Goal: Task Accomplishment & Management: Manage account settings

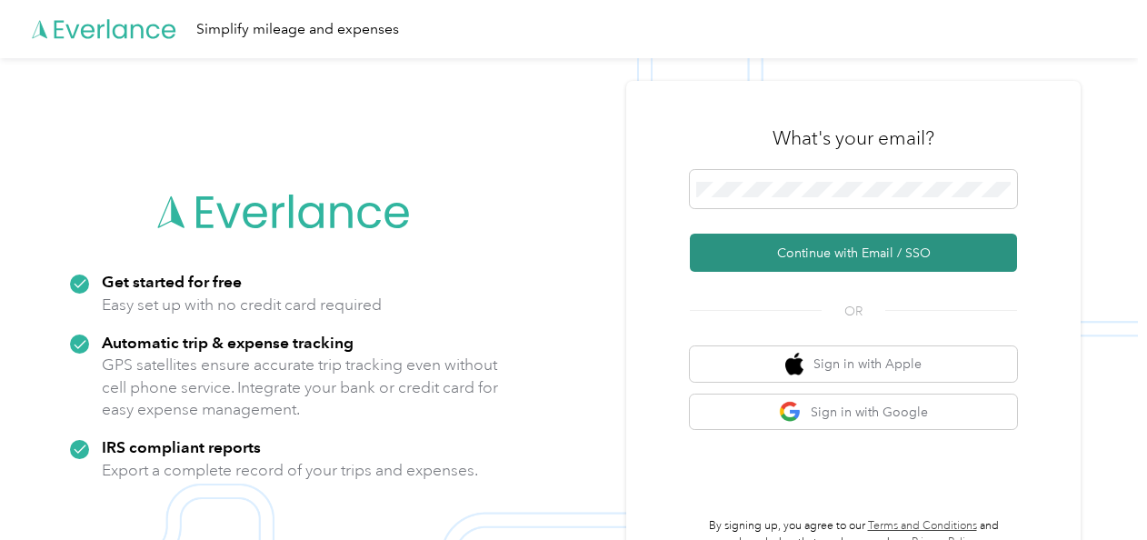
click at [822, 253] on button "Continue with Email / SSO" at bounding box center [853, 253] width 327 height 38
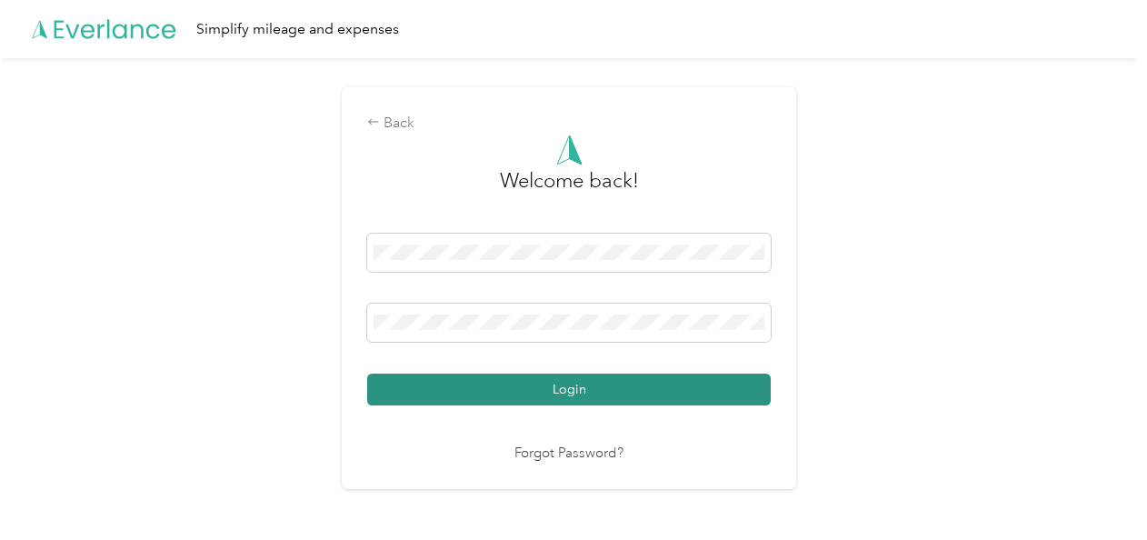
click at [590, 383] on button "Login" at bounding box center [568, 389] width 403 height 32
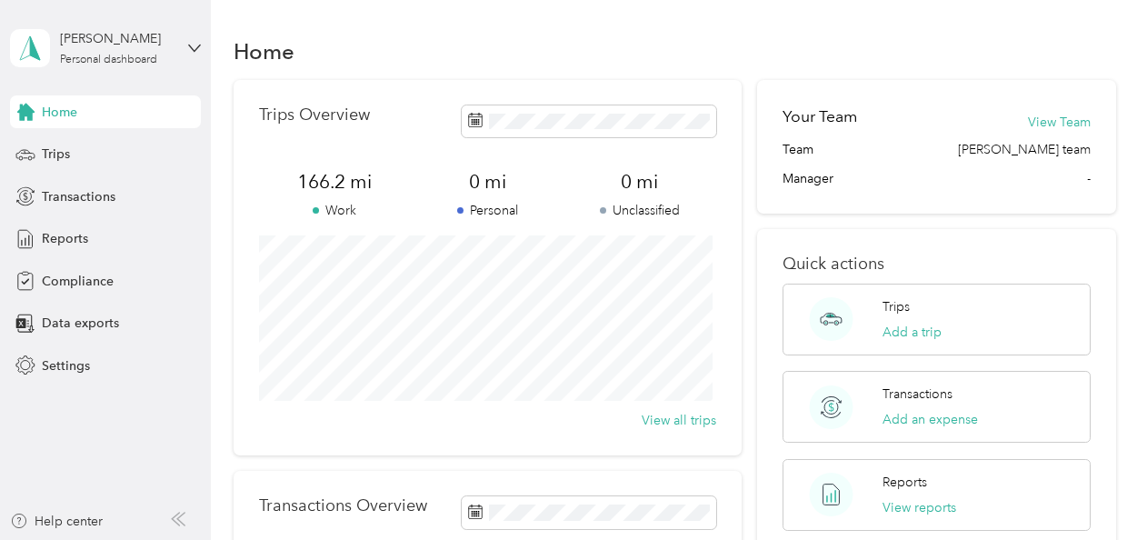
click at [751, 489] on div "Trips Overview 166.2 mi Work 0 mi Personal 0 mi Unclassified View all trips Tra…" at bounding box center [675, 408] width 882 height 657
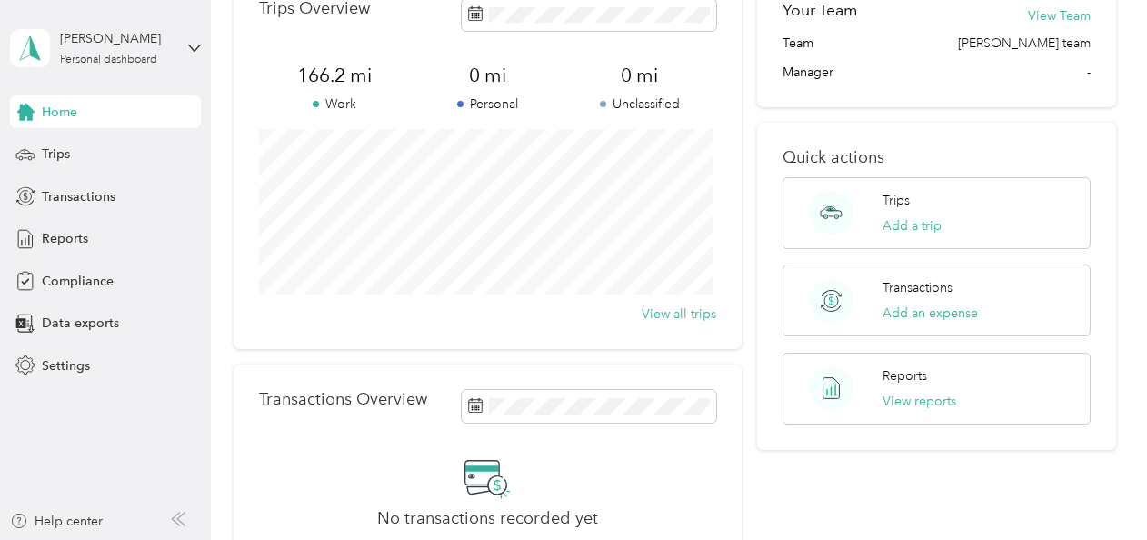
scroll to position [101, 0]
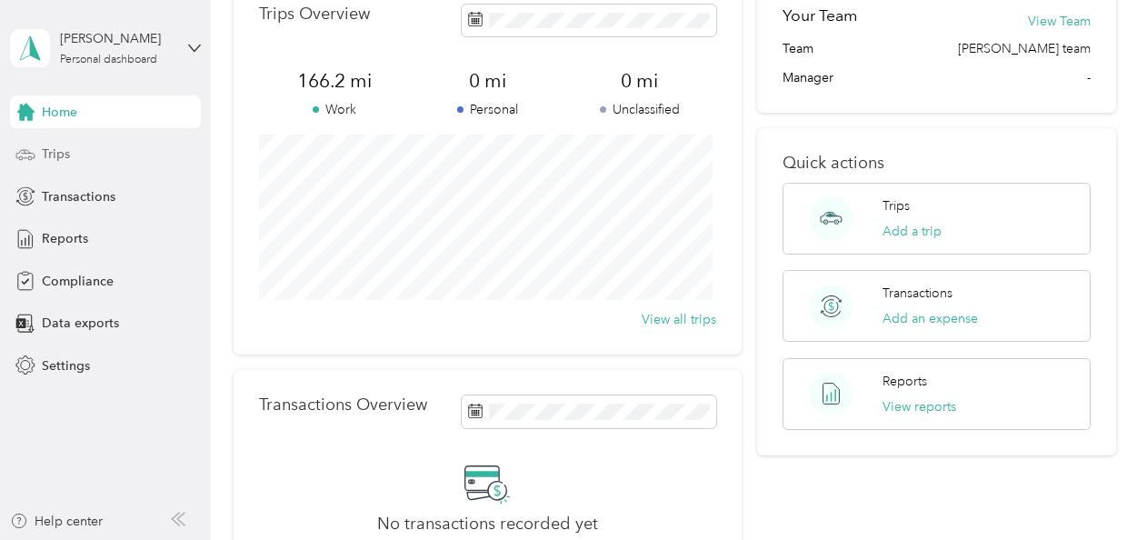
click at [58, 151] on span "Trips" at bounding box center [56, 153] width 28 height 19
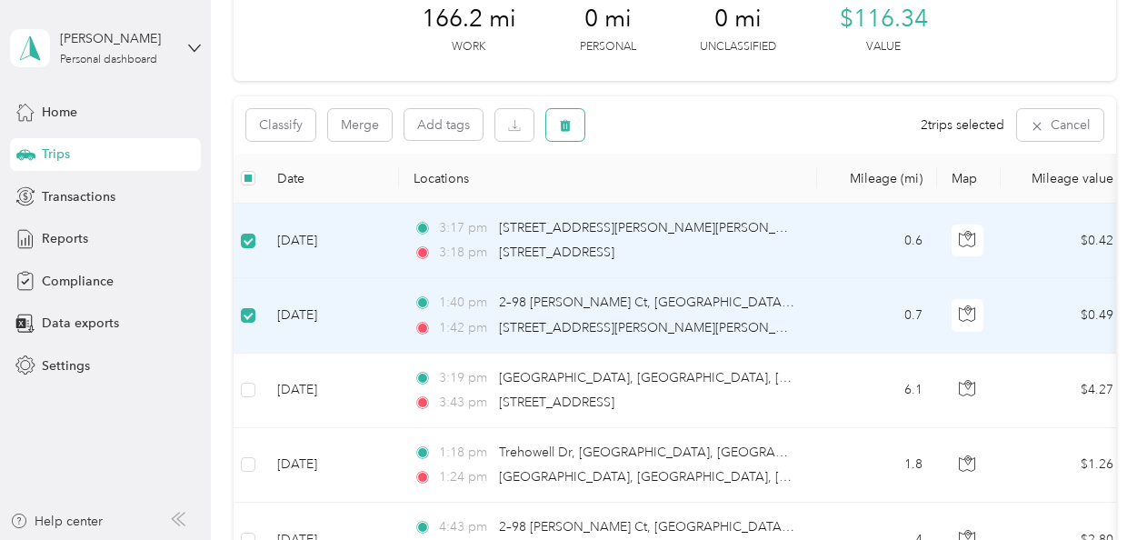
click at [562, 123] on icon "button" at bounding box center [565, 126] width 11 height 12
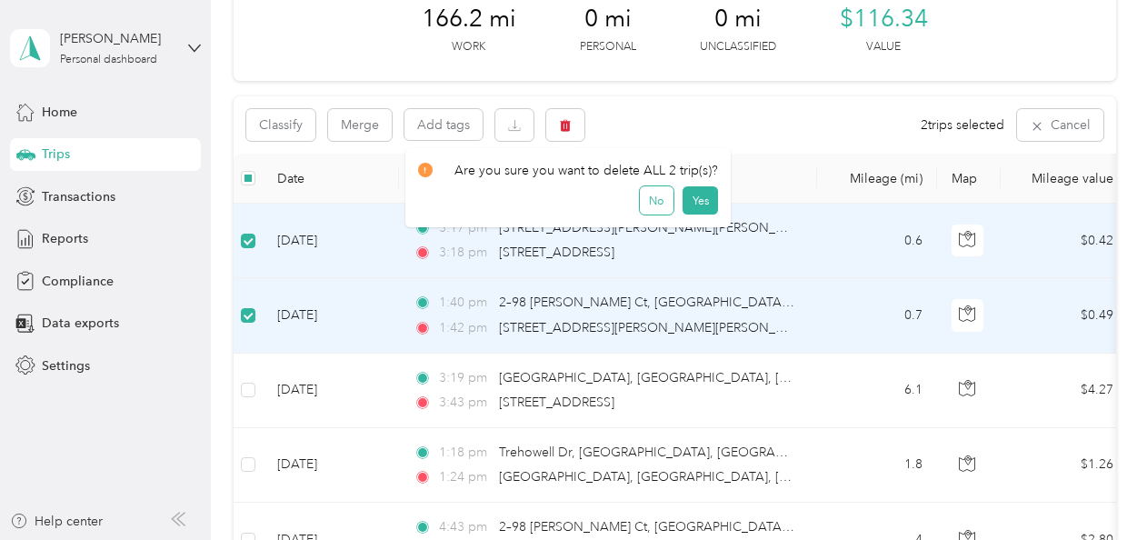
click at [661, 205] on button "No" at bounding box center [657, 200] width 34 height 29
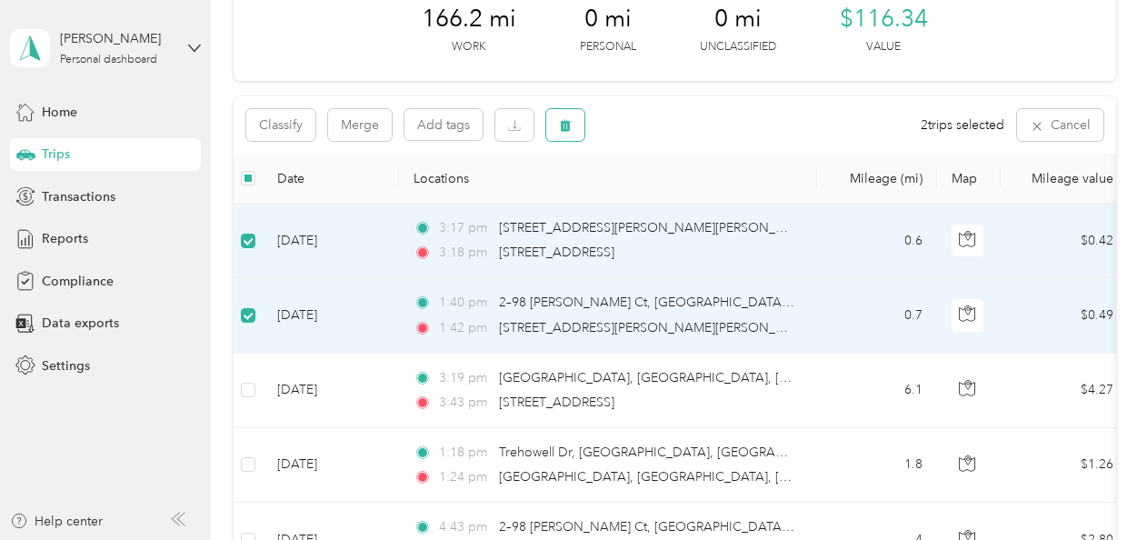
click at [567, 128] on icon "button" at bounding box center [565, 126] width 11 height 12
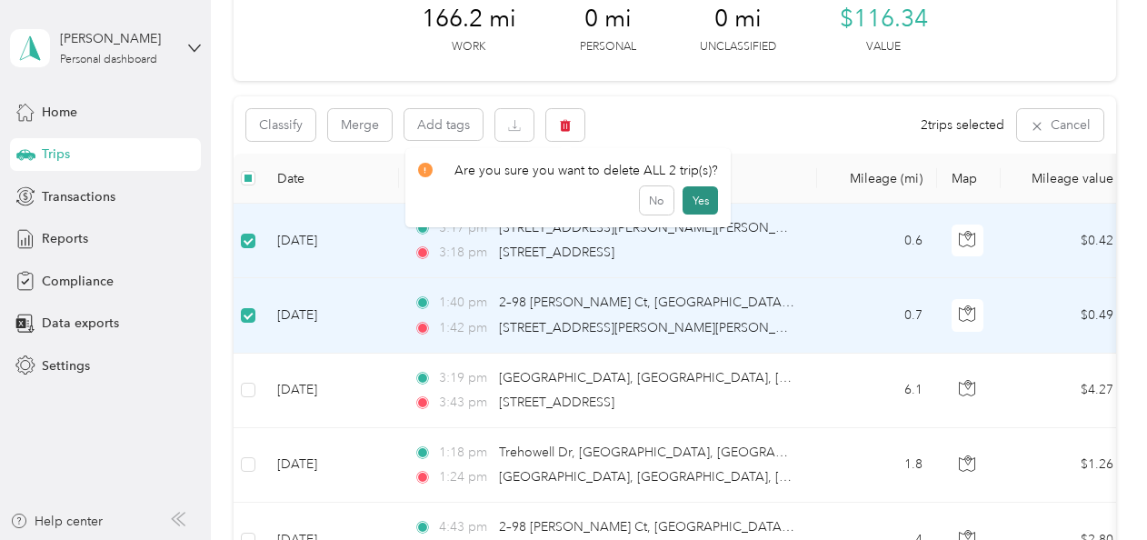
click at [701, 203] on button "Yes" at bounding box center [699, 200] width 35 height 29
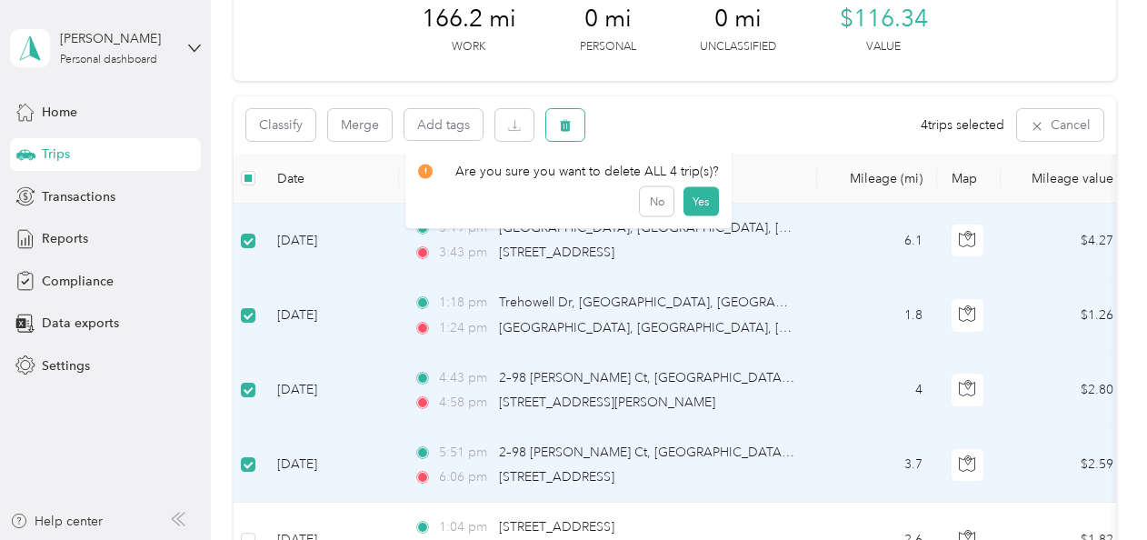
click at [563, 124] on icon "button" at bounding box center [565, 126] width 11 height 12
click at [697, 194] on button "Yes" at bounding box center [699, 200] width 35 height 29
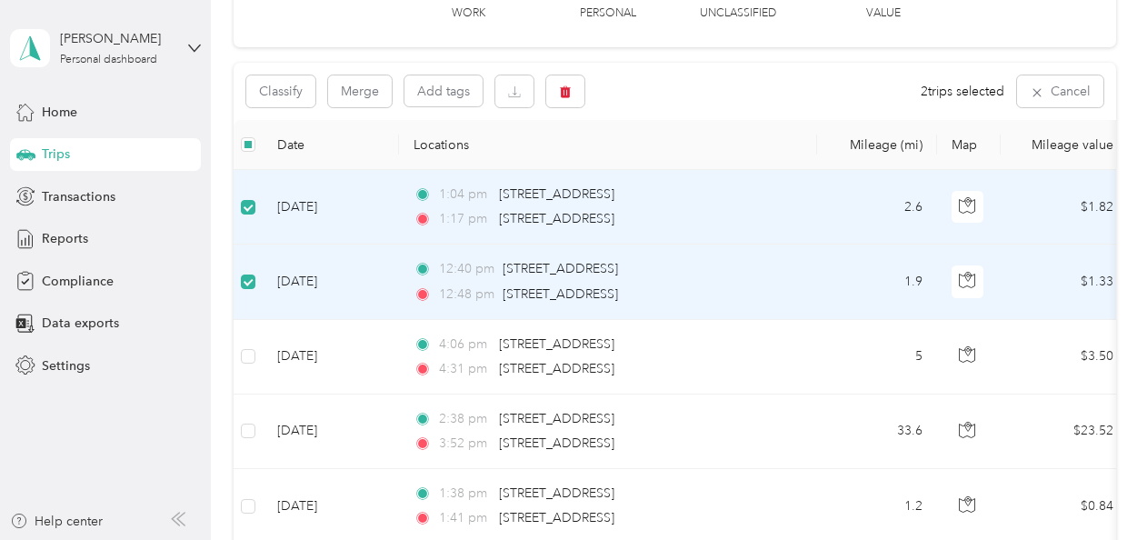
scroll to position [94, 0]
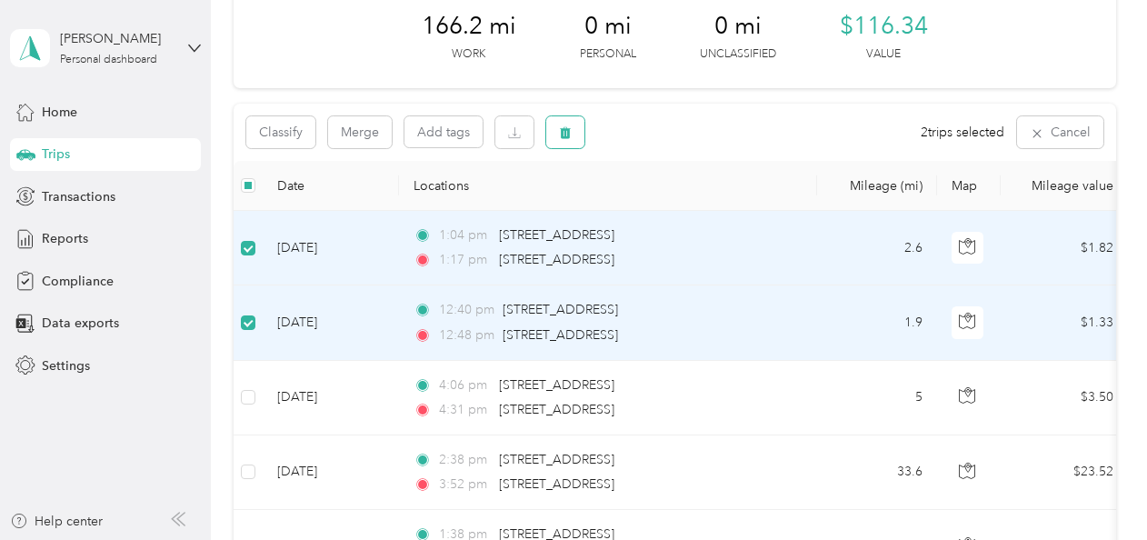
click at [563, 127] on icon "button" at bounding box center [565, 132] width 13 height 13
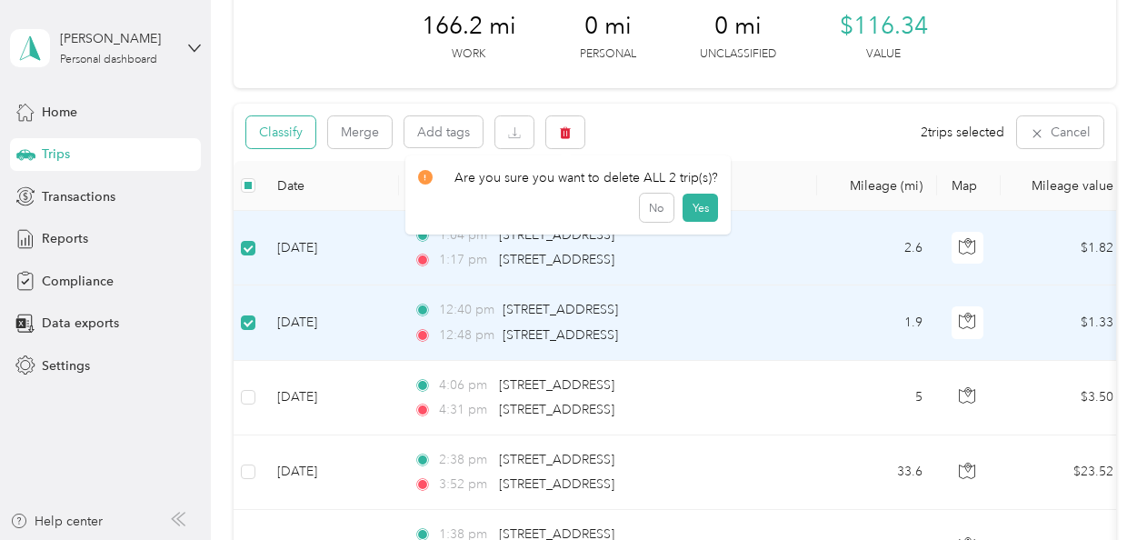
click at [283, 135] on button "Classify" at bounding box center [280, 132] width 69 height 32
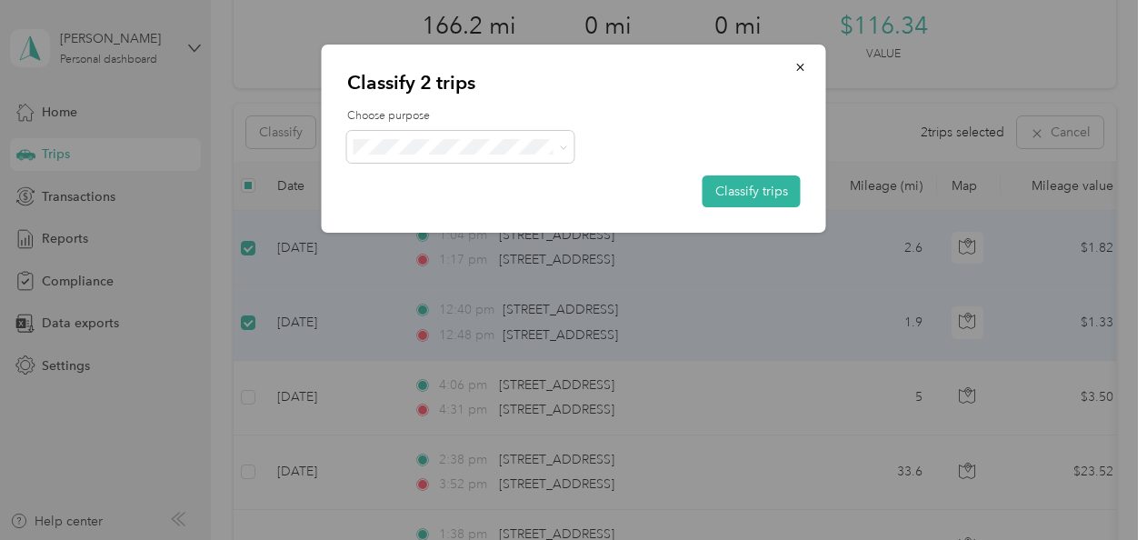
click at [423, 539] on div "Classify 2 trips Choose purpose Classify trips Sales Call Personal" at bounding box center [569, 540] width 1138 height 0
click at [436, 215] on li "Personal" at bounding box center [460, 212] width 227 height 32
click at [739, 189] on button "Classify trips" at bounding box center [751, 191] width 98 height 32
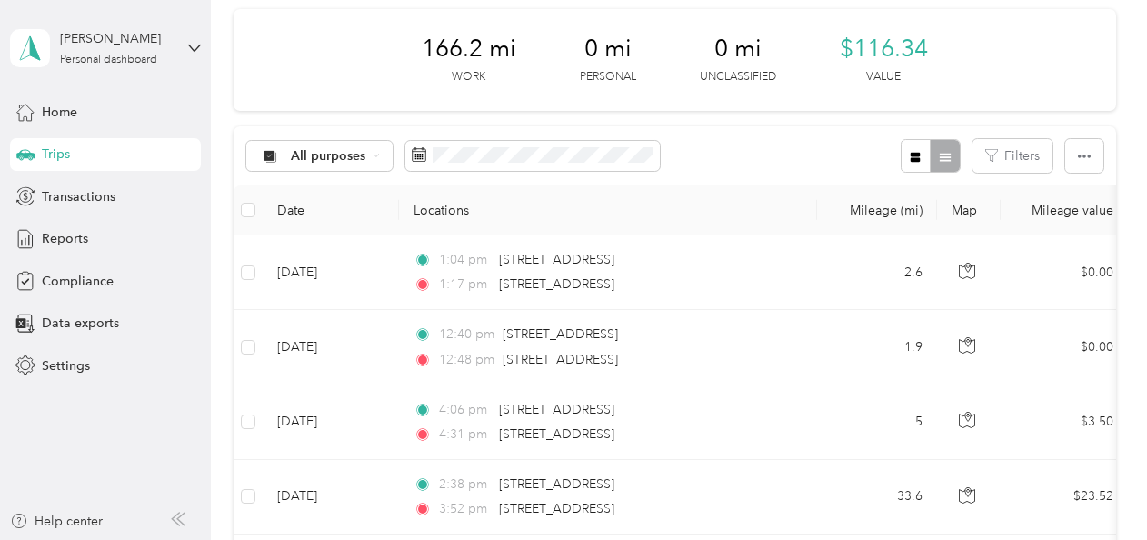
scroll to position [0, 0]
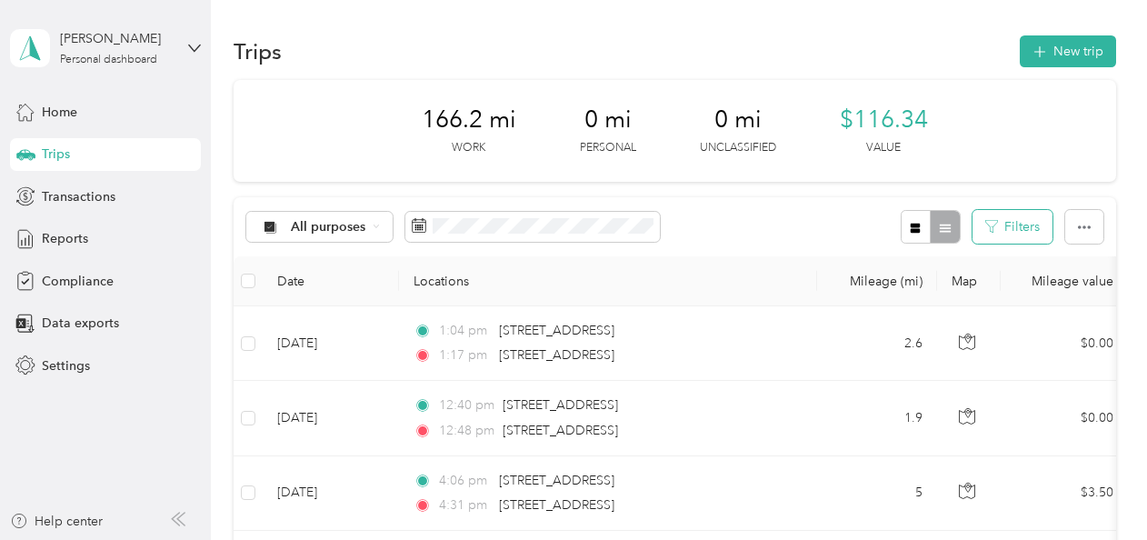
click at [1009, 224] on button "Filters" at bounding box center [1012, 227] width 80 height 34
click at [823, 222] on div "All purposes Filters" at bounding box center [675, 226] width 882 height 59
click at [363, 234] on div "All purposes" at bounding box center [319, 227] width 147 height 31
click at [323, 322] on span "Sales Call" at bounding box center [335, 317] width 88 height 19
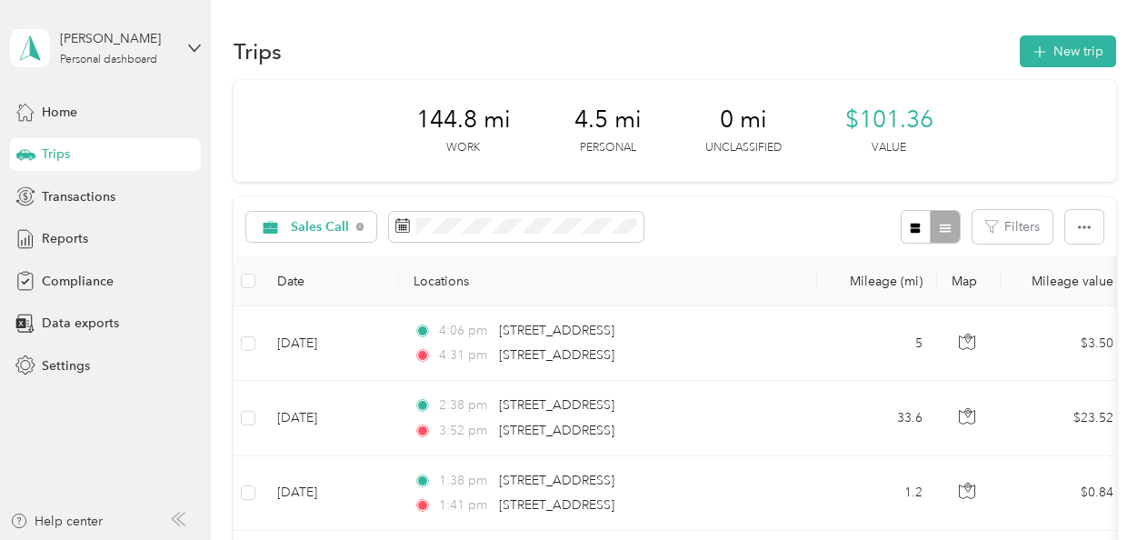
click at [940, 225] on div at bounding box center [929, 227] width 59 height 34
drag, startPoint x: 416, startPoint y: 115, endPoint x: 508, endPoint y: 117, distance: 91.8
click at [508, 117] on div "144.8 mi Work 4.5 mi Personal 0 mi Unclassified $101.36 Value" at bounding box center [675, 131] width 882 height 102
drag, startPoint x: 415, startPoint y: 120, endPoint x: 468, endPoint y: 120, distance: 52.7
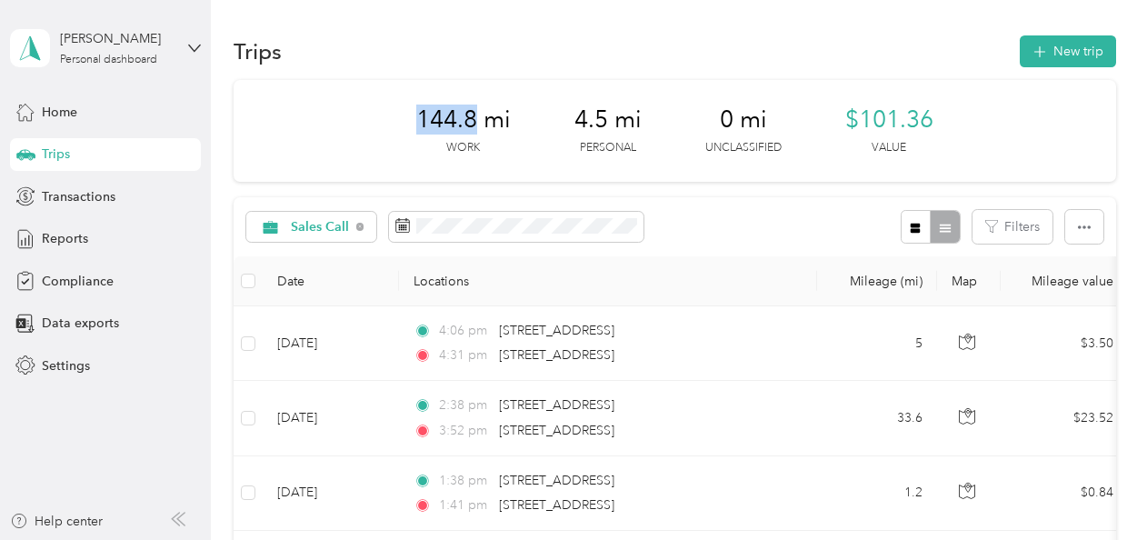
click at [468, 120] on span "144.8 mi" at bounding box center [463, 119] width 94 height 29
copy span "144.8"
